Goal: Task Accomplishment & Management: Manage account settings

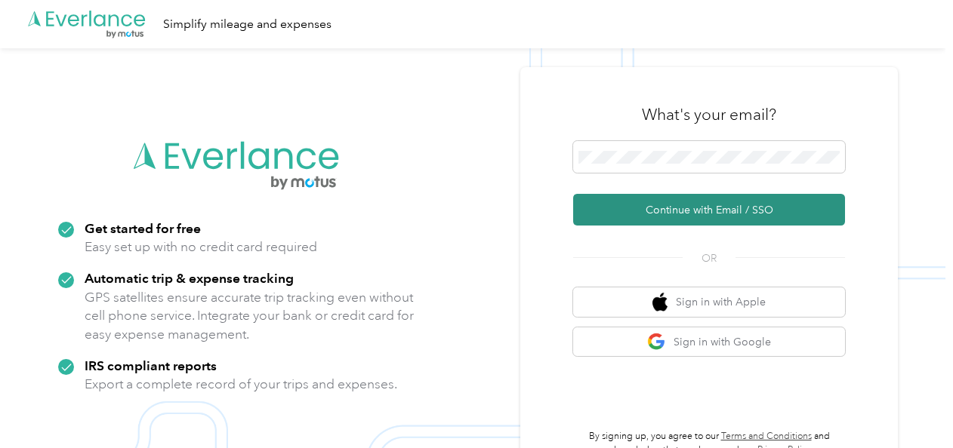
click at [696, 207] on button "Continue with Email / SSO" at bounding box center [709, 210] width 272 height 32
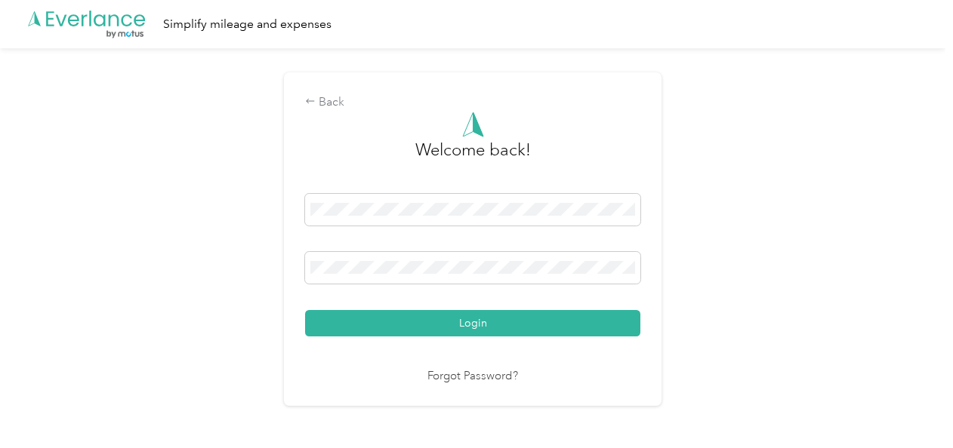
click at [438, 325] on button "Login" at bounding box center [472, 323] width 335 height 26
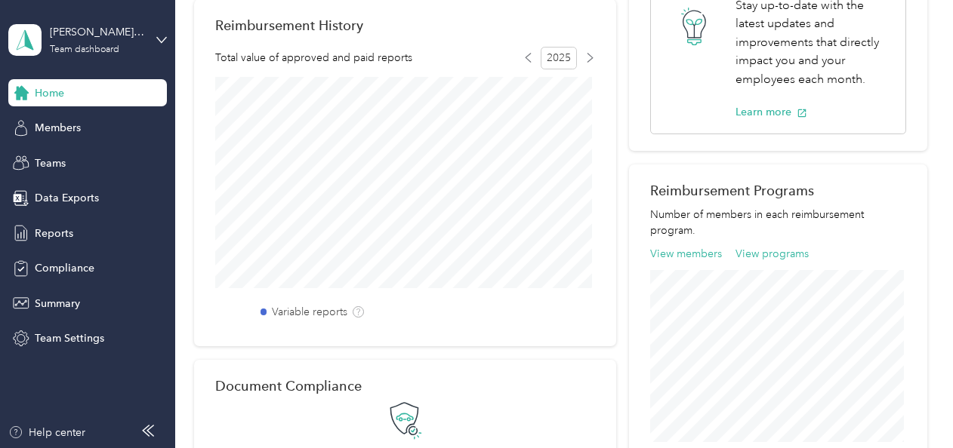
scroll to position [75, 0]
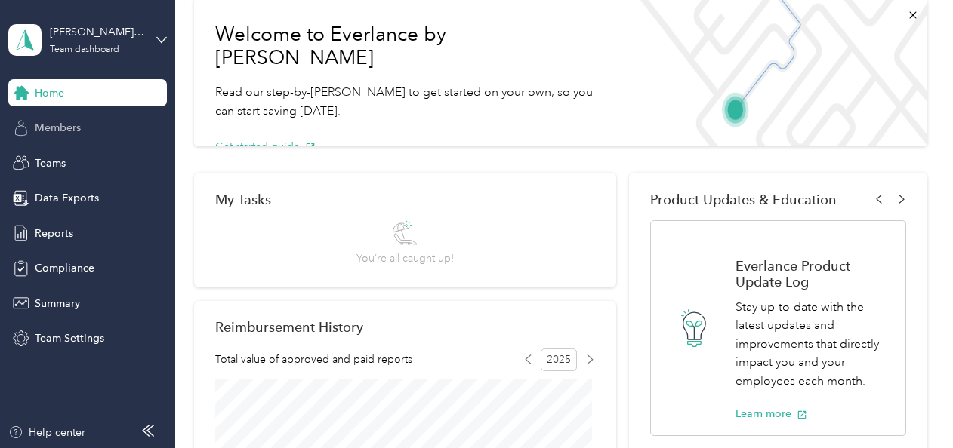
click at [78, 129] on span "Members" at bounding box center [58, 128] width 46 height 16
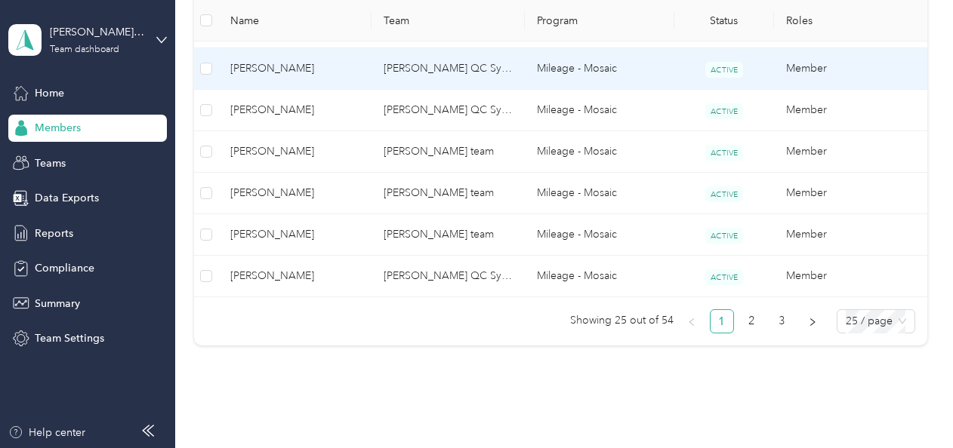
scroll to position [1208, 0]
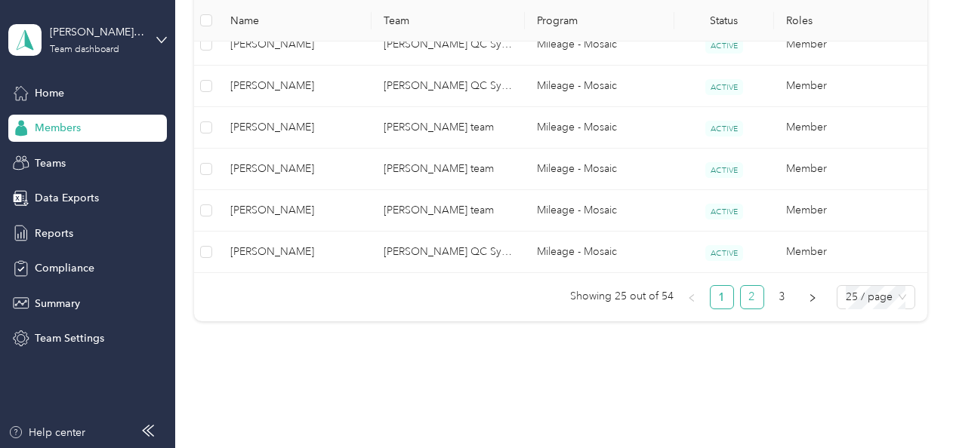
click at [748, 291] on link "2" at bounding box center [751, 297] width 23 height 23
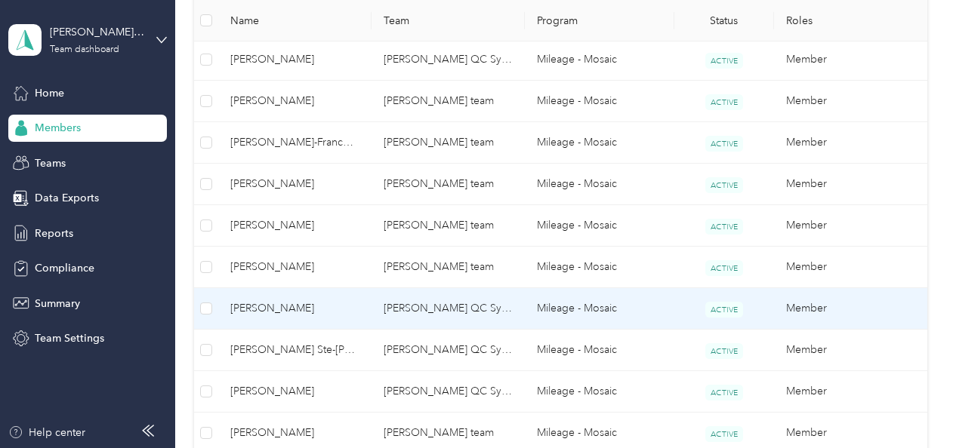
scroll to position [604, 0]
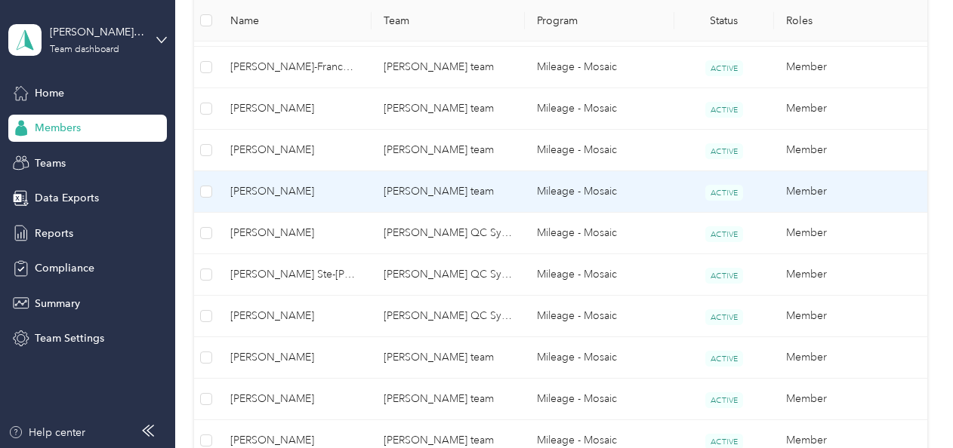
click at [293, 191] on span "[PERSON_NAME]" at bounding box center [294, 191] width 129 height 17
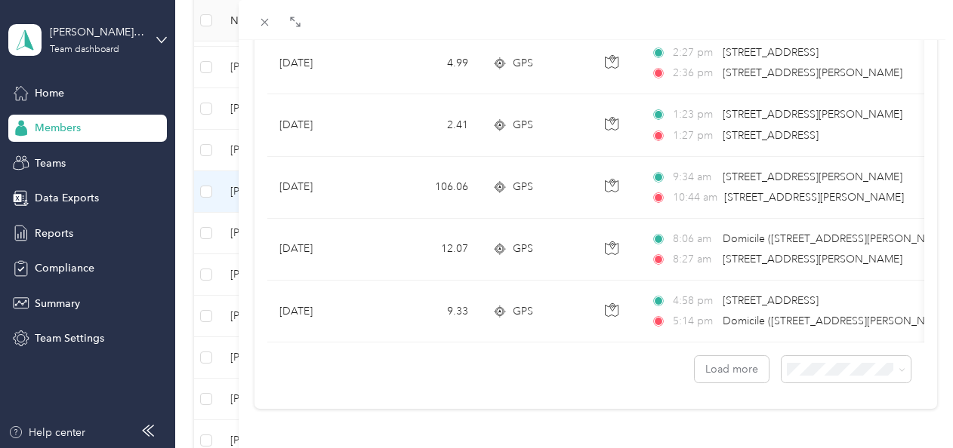
scroll to position [1473, 0]
click at [705, 356] on button "Load more" at bounding box center [731, 369] width 74 height 26
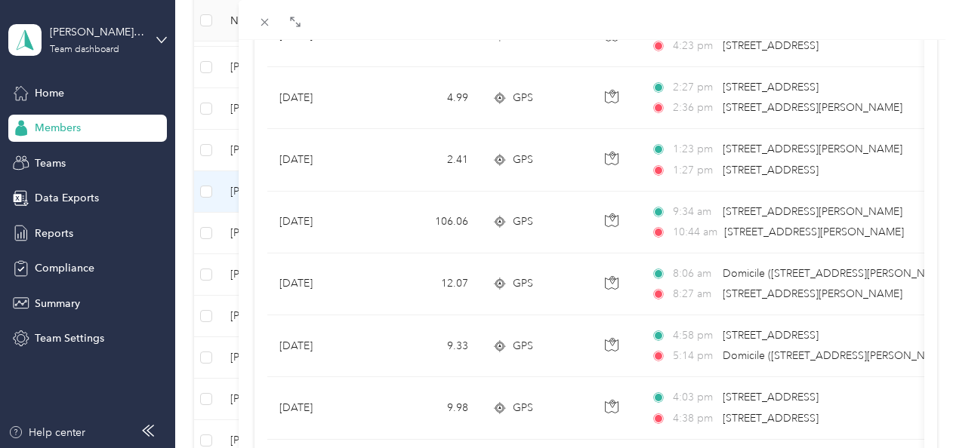
scroll to position [1510, 0]
